Goal: Task Accomplishment & Management: Use online tool/utility

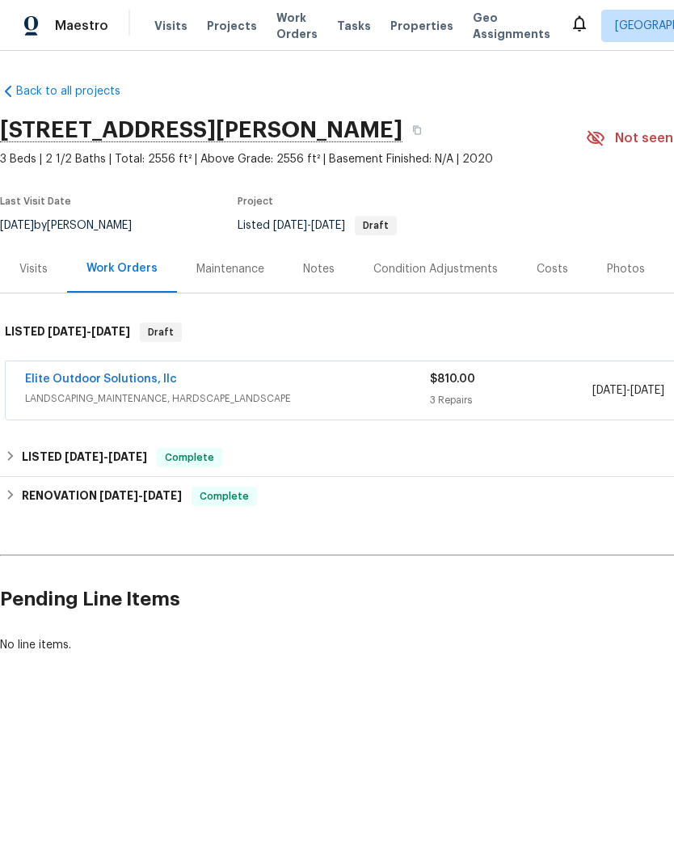
scroll to position [0, -1]
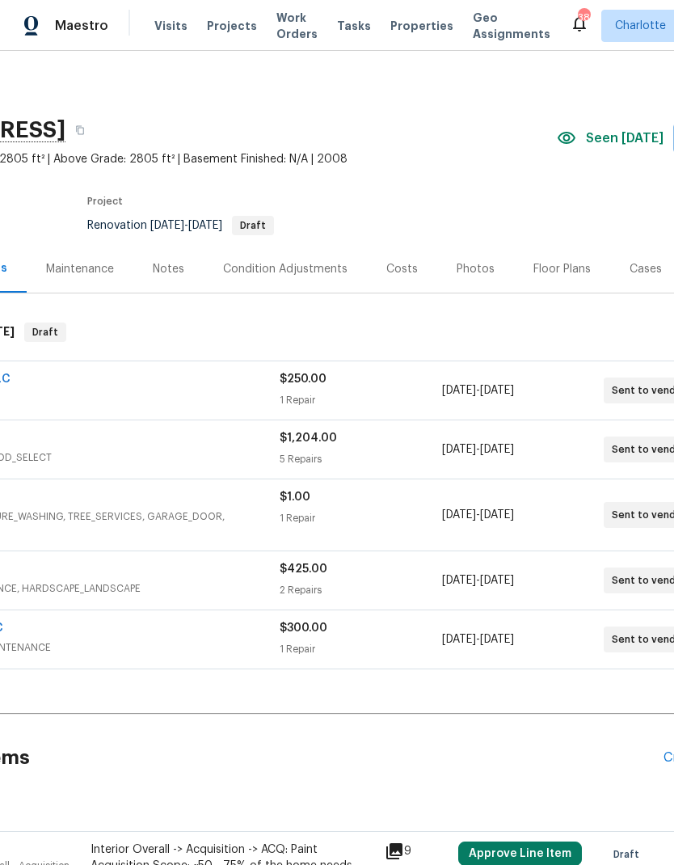
scroll to position [0, 139]
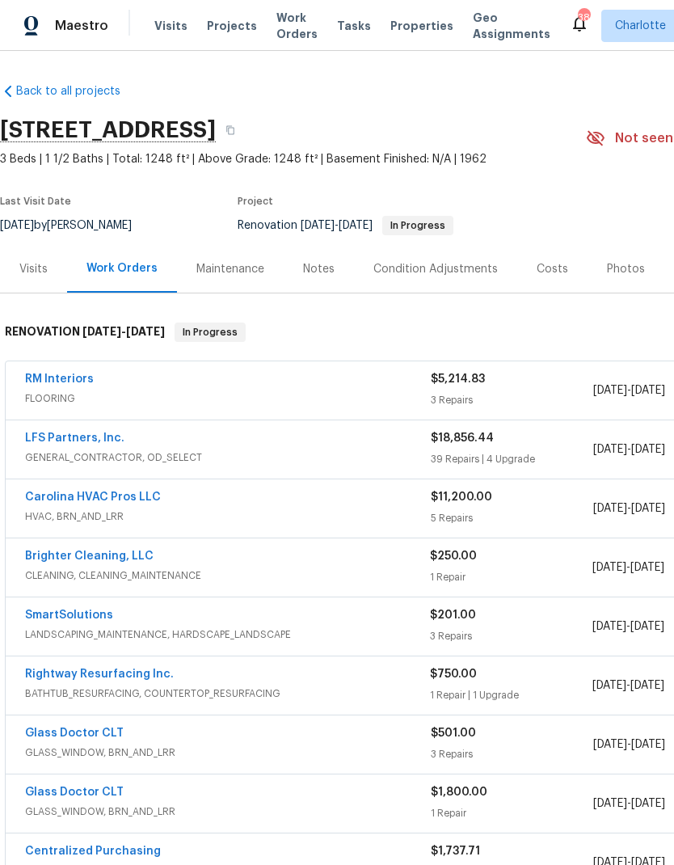
click at [82, 613] on link "SmartSolutions" at bounding box center [69, 615] width 88 height 11
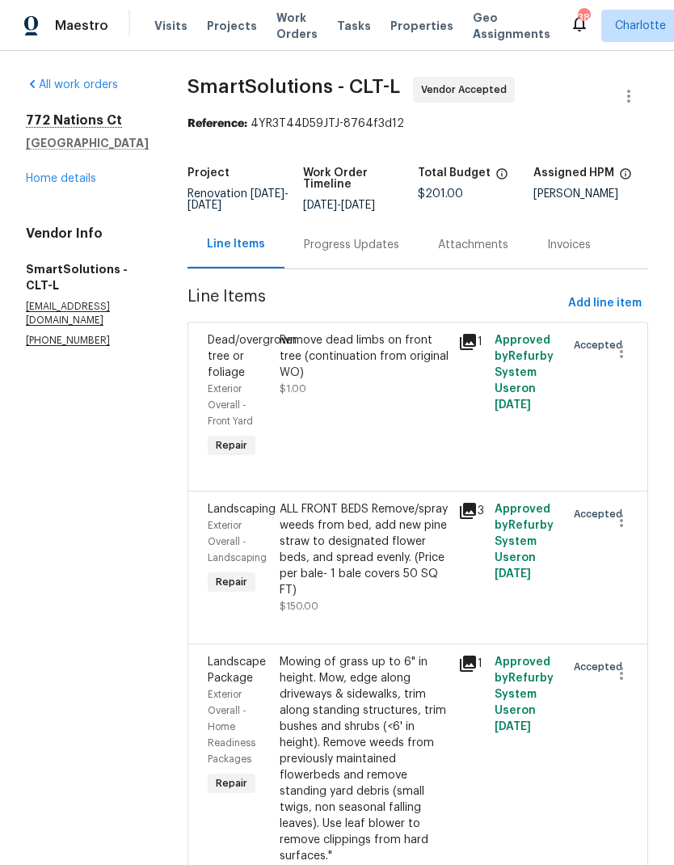
click at [399, 247] on div "Progress Updates" at bounding box center [351, 245] width 95 height 16
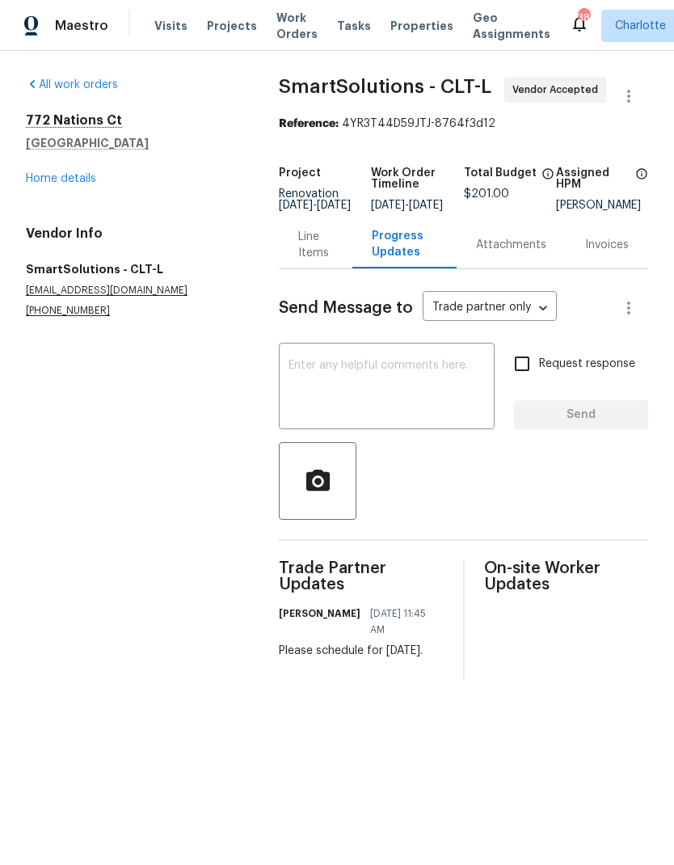
copy div "Please schedule for [DATE]."
click at [378, 396] on textarea at bounding box center [387, 388] width 196 height 57
click at [366, 399] on textarea at bounding box center [387, 388] width 196 height 57
paste textarea "Please schedule for [DATE]."
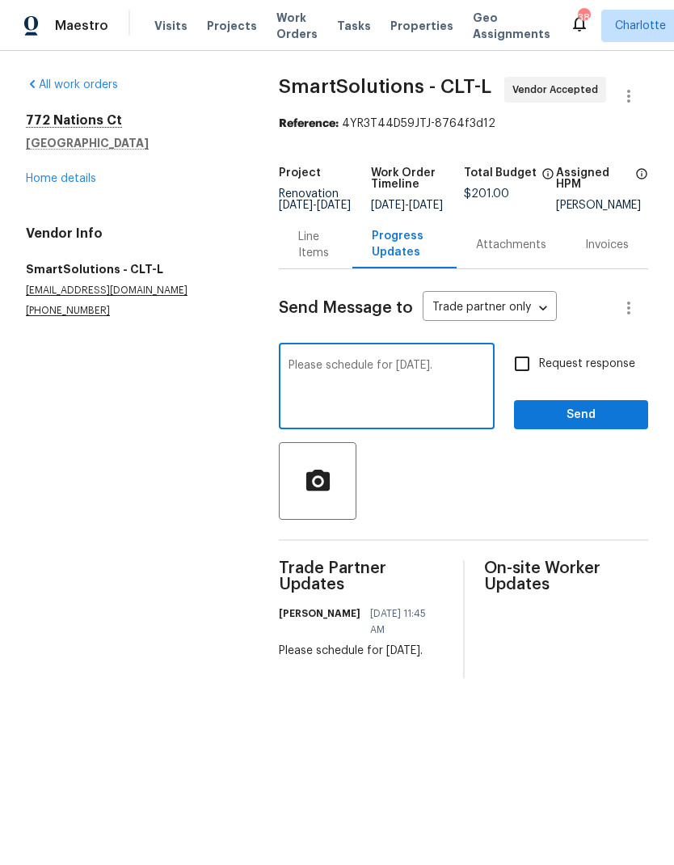
click at [319, 373] on textarea "Please schedule for [DATE]." at bounding box center [387, 388] width 196 height 57
click at [391, 376] on textarea "Please confirm schedule for [DATE]." at bounding box center [387, 388] width 196 height 57
type textarea "Please confirm scheduled for [DATE]."
click at [529, 371] on input "Request response" at bounding box center [522, 364] width 34 height 34
checkbox input "true"
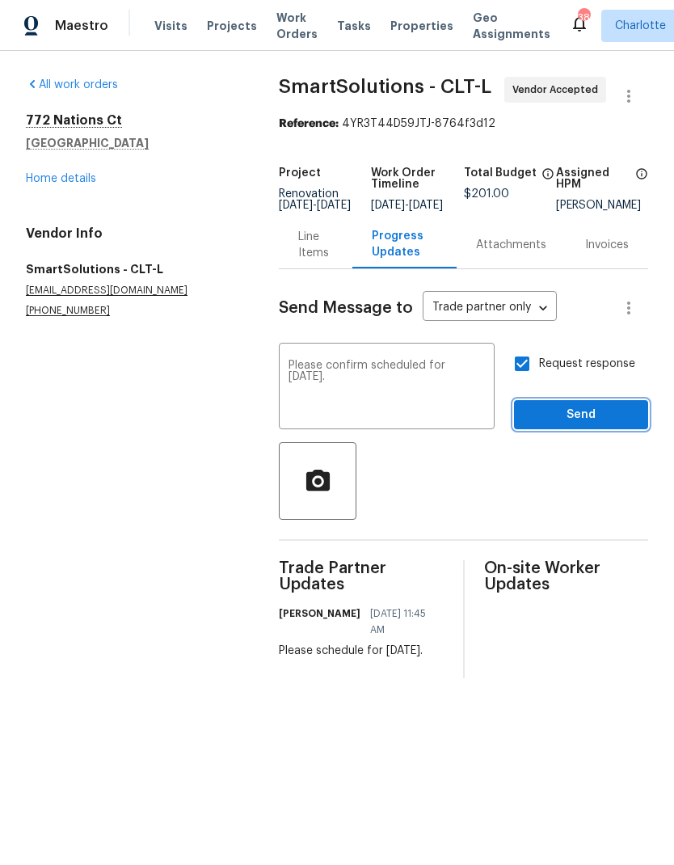
click at [603, 416] on button "Send" at bounding box center [581, 415] width 134 height 30
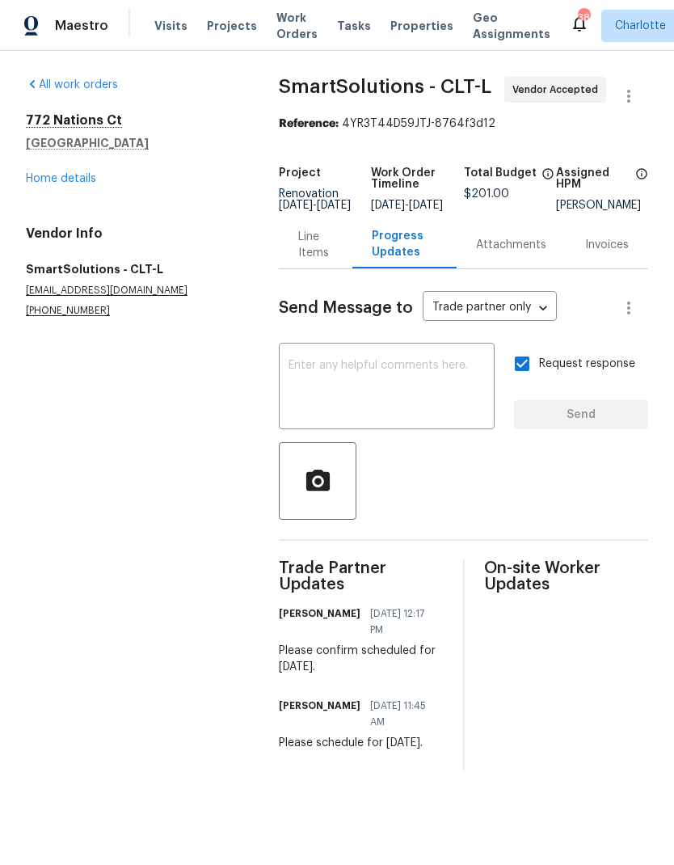
click at [93, 178] on link "Home details" at bounding box center [61, 178] width 70 height 11
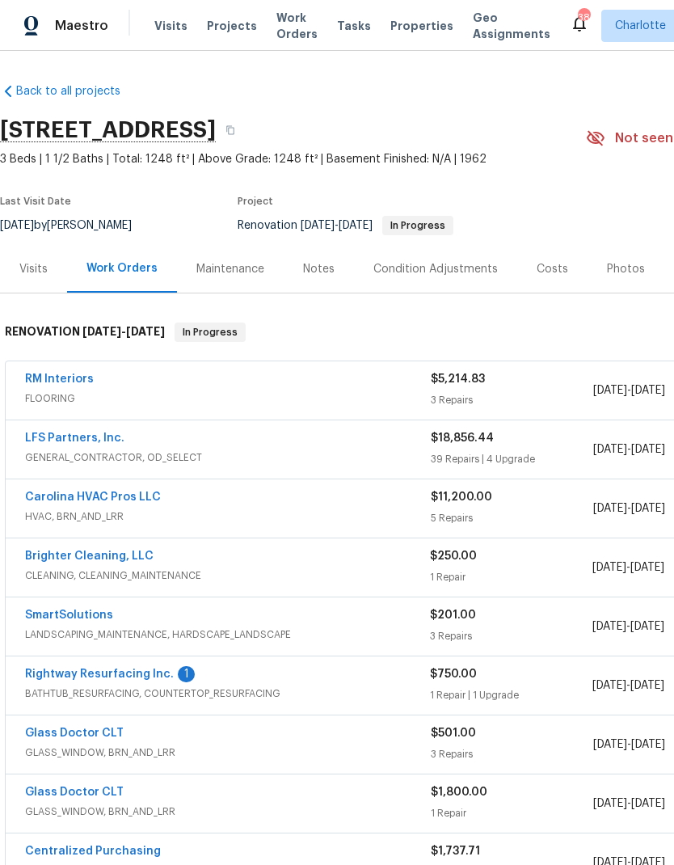
click at [144, 674] on link "Rightway Resurfacing Inc." at bounding box center [99, 674] width 149 height 11
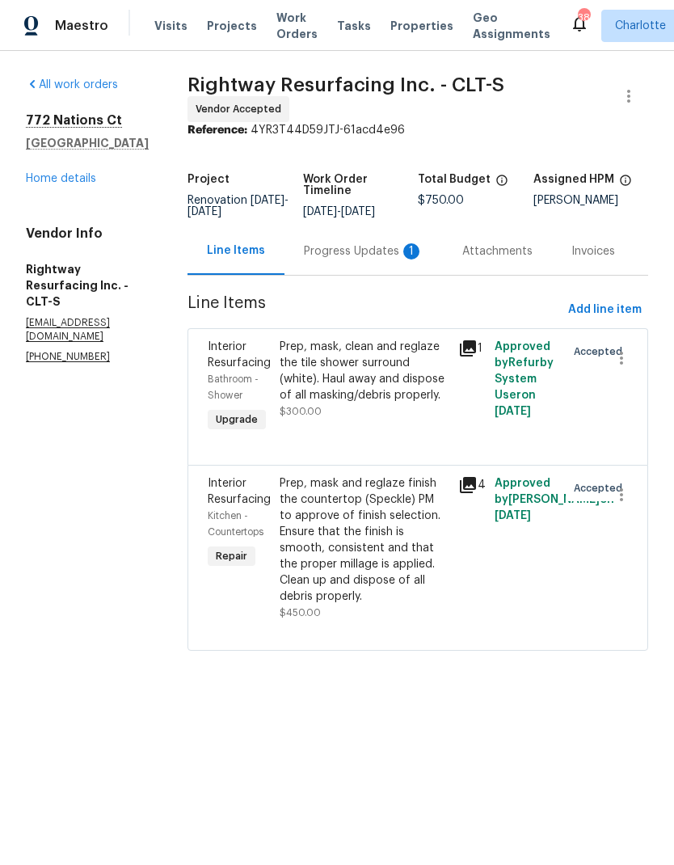
click at [384, 260] on div "Progress Updates 1" at bounding box center [364, 251] width 120 height 16
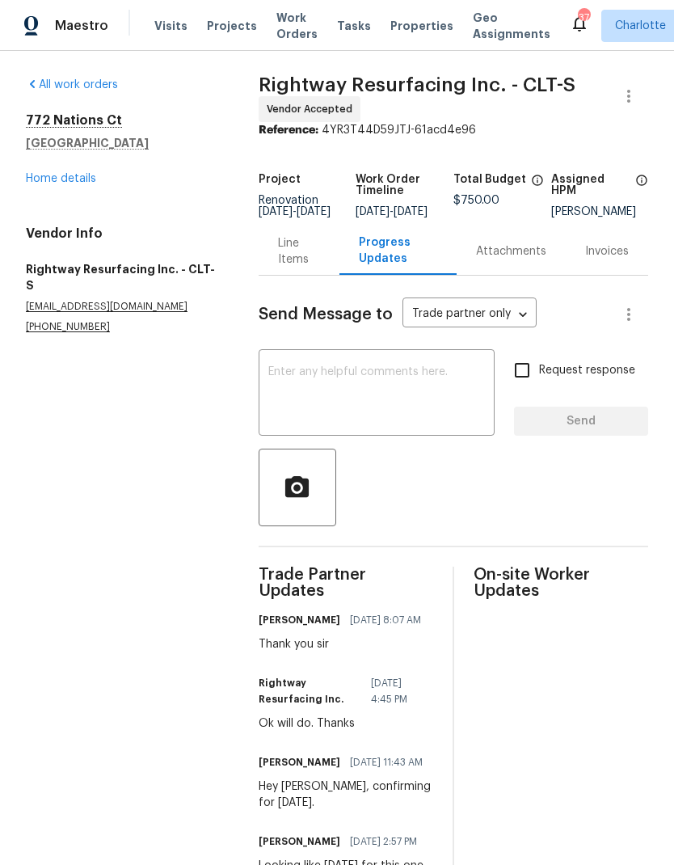
click at [87, 179] on link "Home details" at bounding box center [61, 178] width 70 height 11
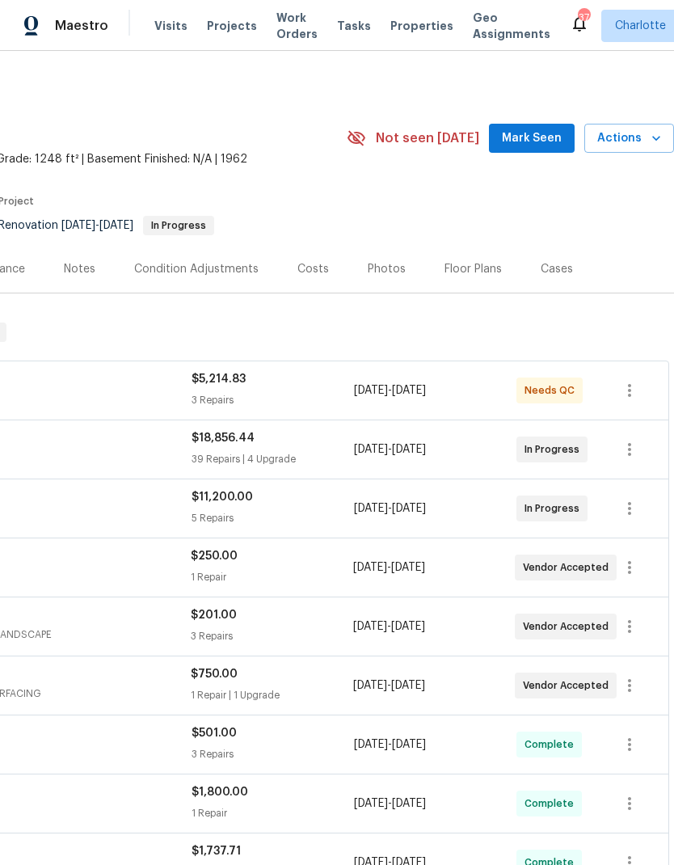
scroll to position [0, 239]
click at [540, 133] on span "Mark Seen" at bounding box center [532, 139] width 60 height 20
